Goal: Feedback & Contribution: Contribute content

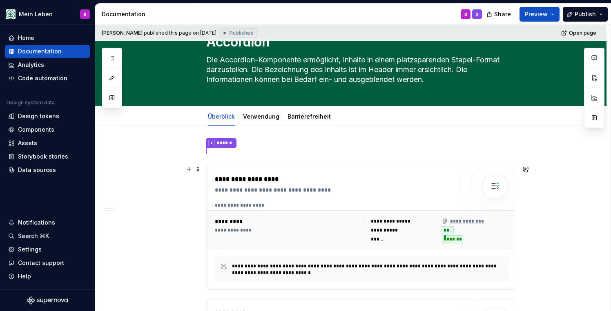
scroll to position [40, 0]
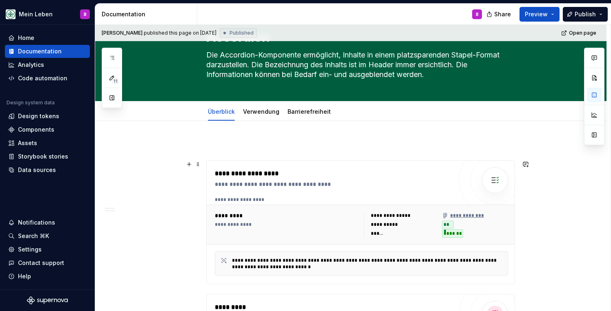
type textarea "*"
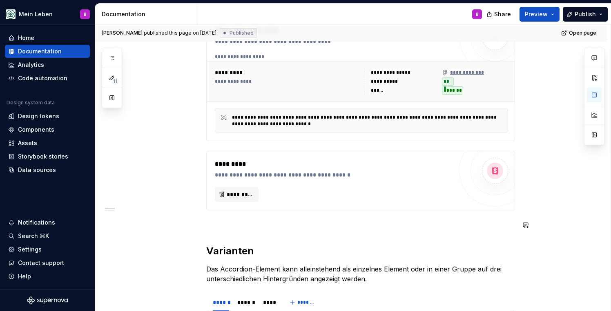
scroll to position [184, 0]
click at [233, 227] on p at bounding box center [360, 225] width 309 height 10
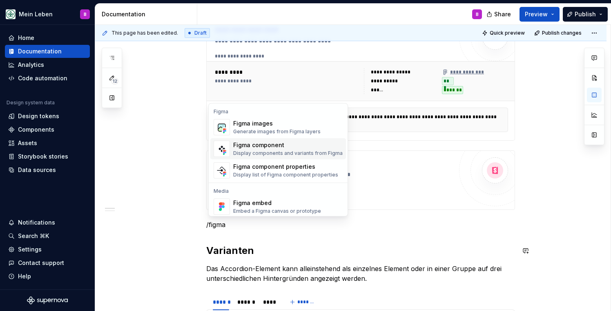
click at [266, 146] on div "Figma component" at bounding box center [287, 145] width 109 height 8
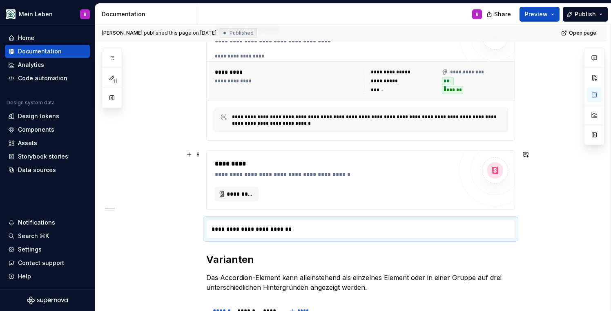
type textarea "*"
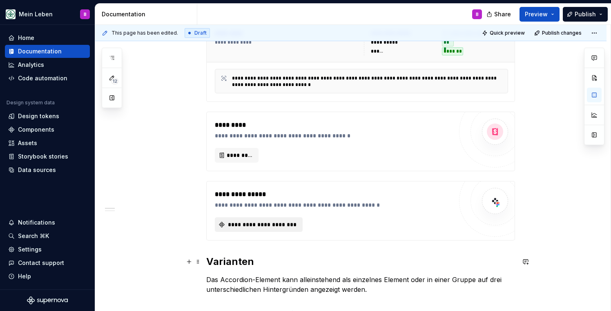
scroll to position [223, 0]
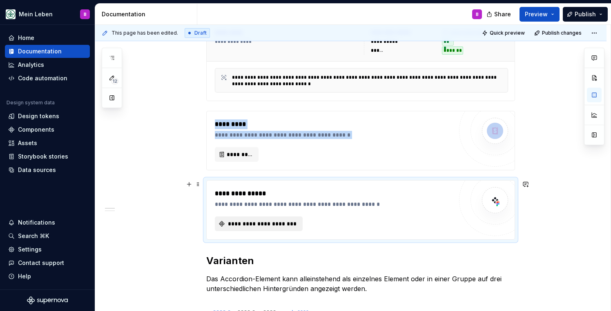
click at [278, 228] on span "**********" at bounding box center [262, 224] width 71 height 8
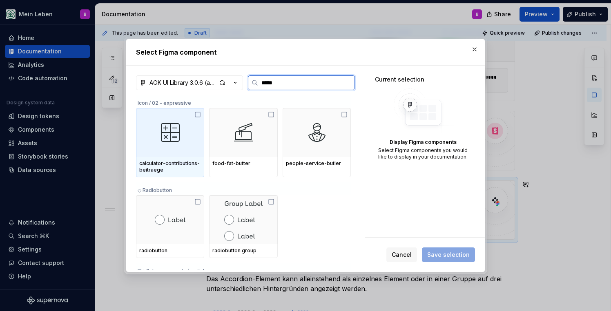
type input "******"
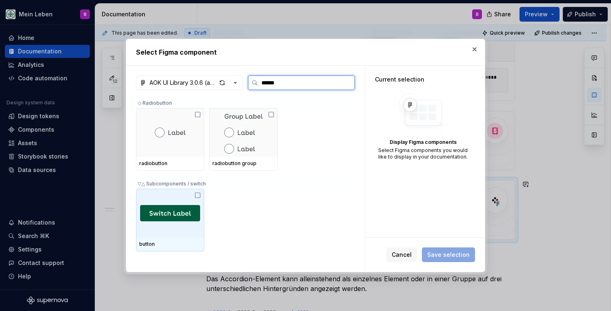
click at [183, 214] on img at bounding box center [170, 213] width 60 height 16
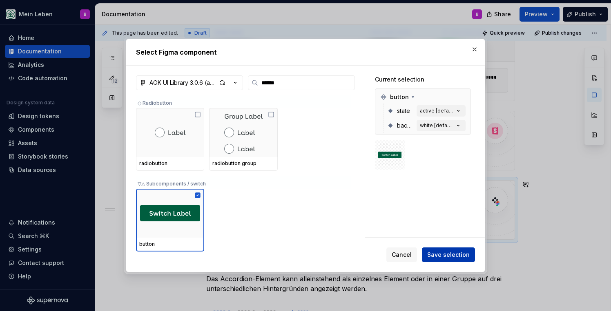
click at [446, 258] on span "Save selection" at bounding box center [448, 255] width 42 height 8
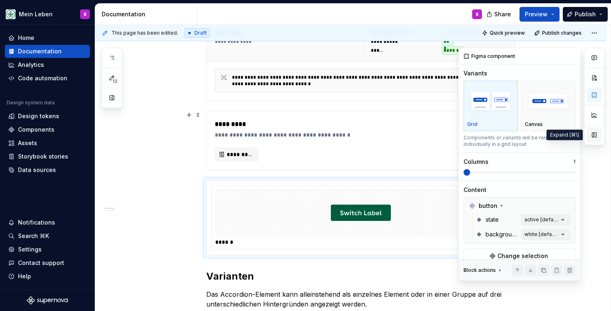
click at [594, 140] on button "button" at bounding box center [594, 135] width 15 height 15
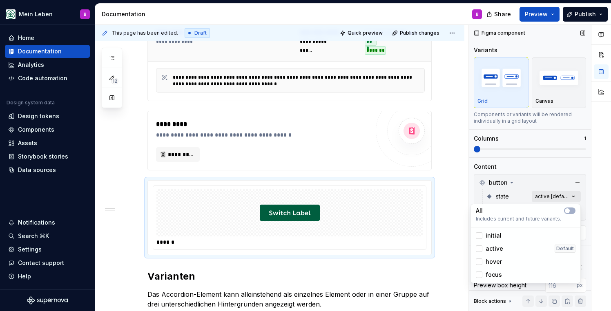
click at [565, 195] on div "Comments Open comments No comments yet Select ‘Comment’ from the block context …" at bounding box center [540, 168] width 142 height 287
click at [547, 196] on div "Comments Open comments No comments yet Select ‘Comment’ from the block context …" at bounding box center [540, 168] width 142 height 287
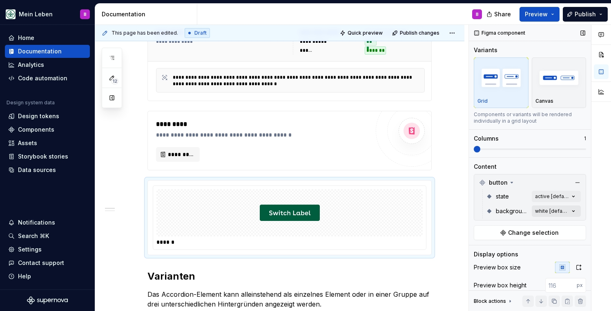
scroll to position [0, 0]
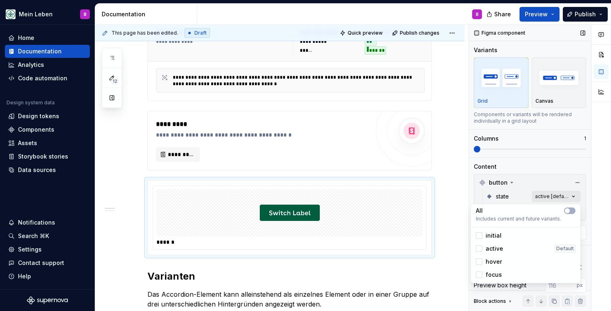
click at [545, 192] on div "Comments Open comments No comments yet Select ‘Comment’ from the block context …" at bounding box center [540, 168] width 142 height 287
click at [571, 211] on button "button" at bounding box center [569, 211] width 11 height 7
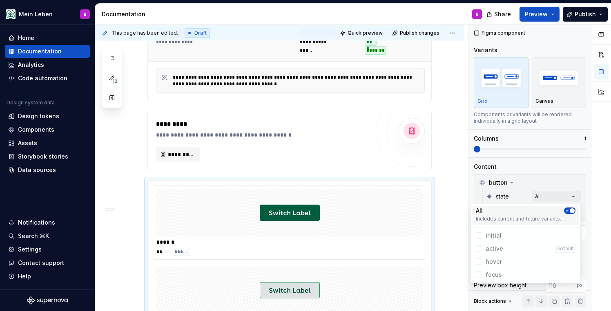
click at [571, 211] on span "button" at bounding box center [571, 211] width 5 height 5
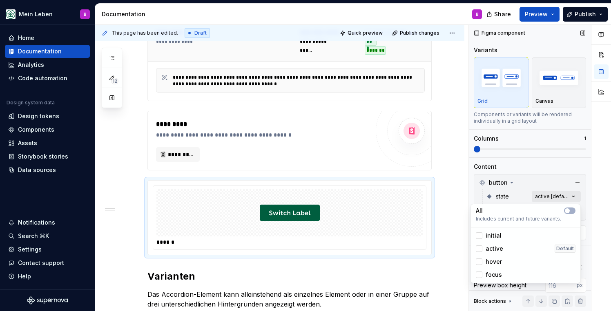
click at [552, 198] on div "Comments Open comments No comments yet Select ‘Comment’ from the block context …" at bounding box center [540, 168] width 142 height 287
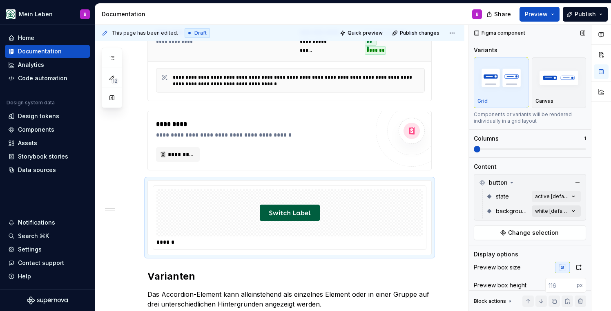
click at [538, 214] on div "Comments Open comments No comments yet Select ‘Comment’ from the block context …" at bounding box center [540, 168] width 142 height 287
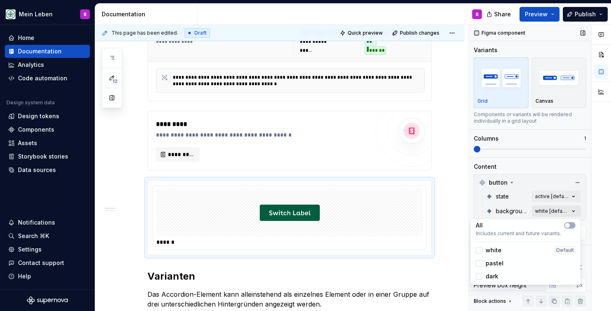
click at [538, 214] on div "Comments Open comments No comments yet Select ‘Comment’ from the block context …" at bounding box center [540, 168] width 142 height 287
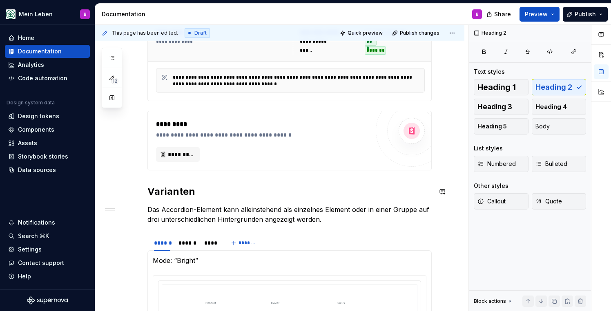
type textarea "*"
